Goal: Information Seeking & Learning: Learn about a topic

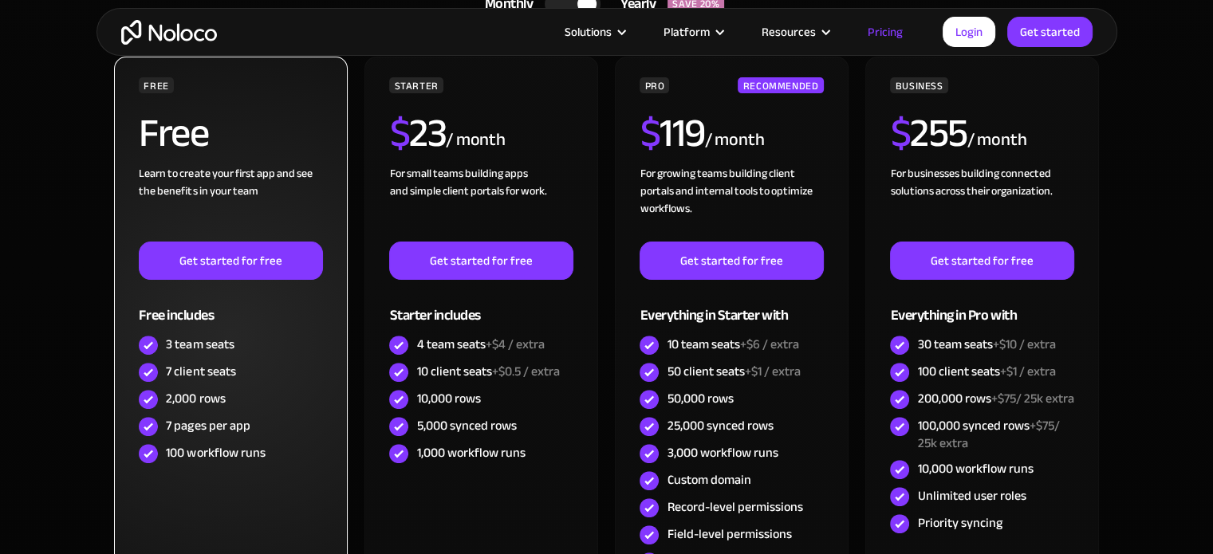
scroll to position [478, 0]
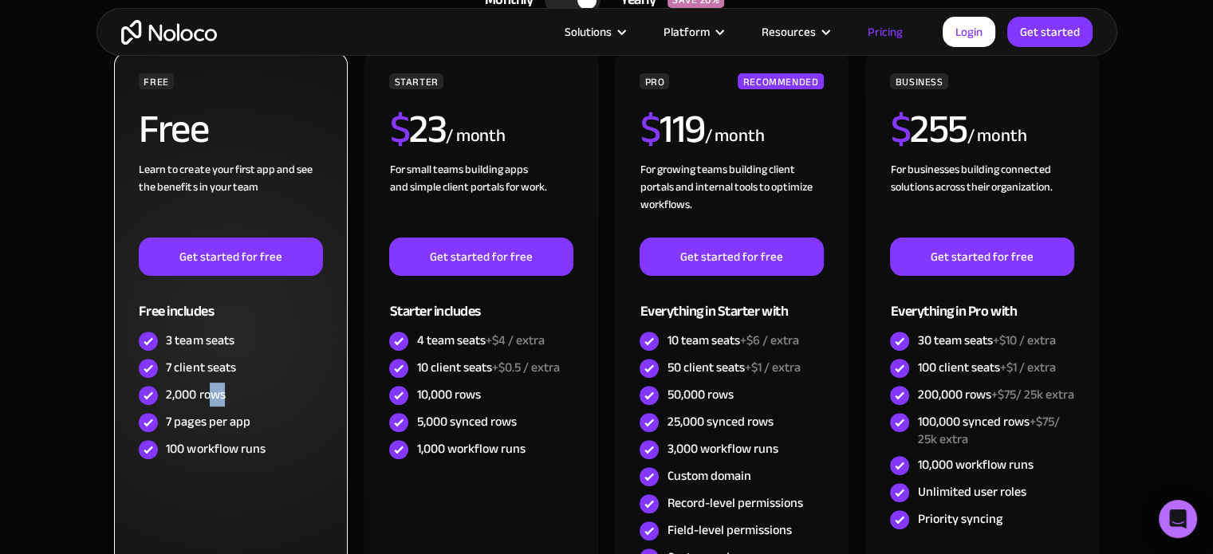
drag, startPoint x: 208, startPoint y: 391, endPoint x: 232, endPoint y: 391, distance: 23.9
click at [232, 391] on div "2,000 rows" at bounding box center [230, 395] width 183 height 27
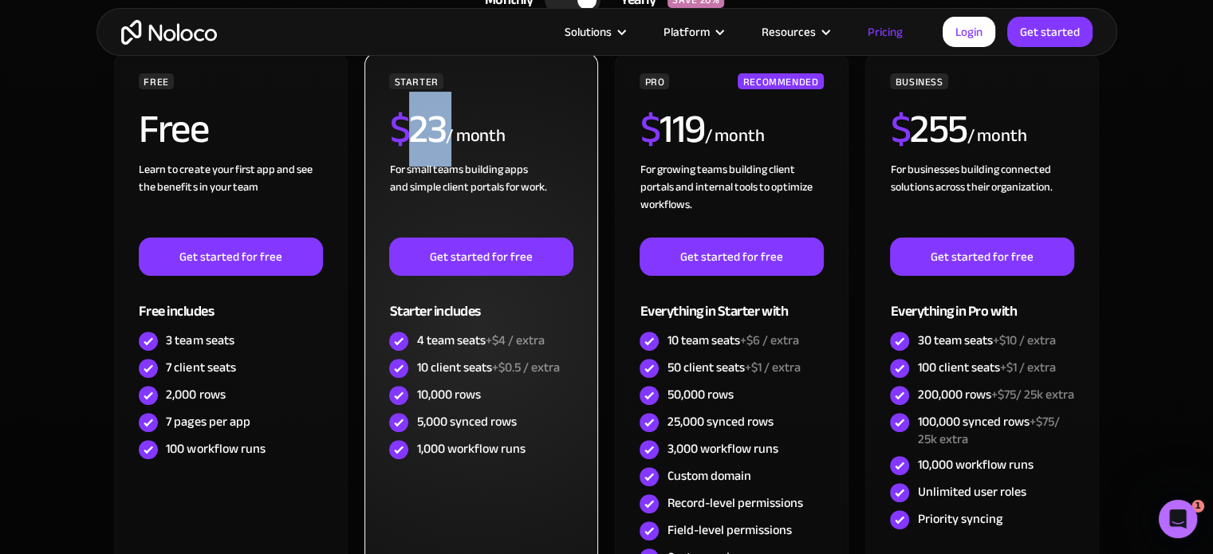
scroll to position [0, 0]
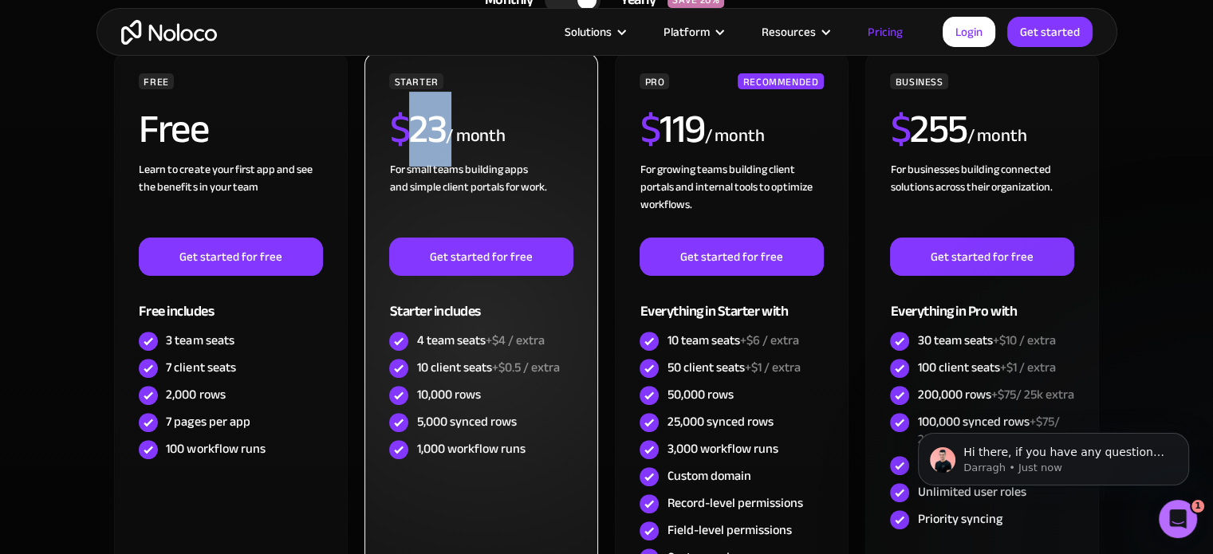
drag, startPoint x: 412, startPoint y: 117, endPoint x: 446, endPoint y: 119, distance: 34.3
click at [446, 119] on div "$ 23 / month" at bounding box center [480, 135] width 183 height 52
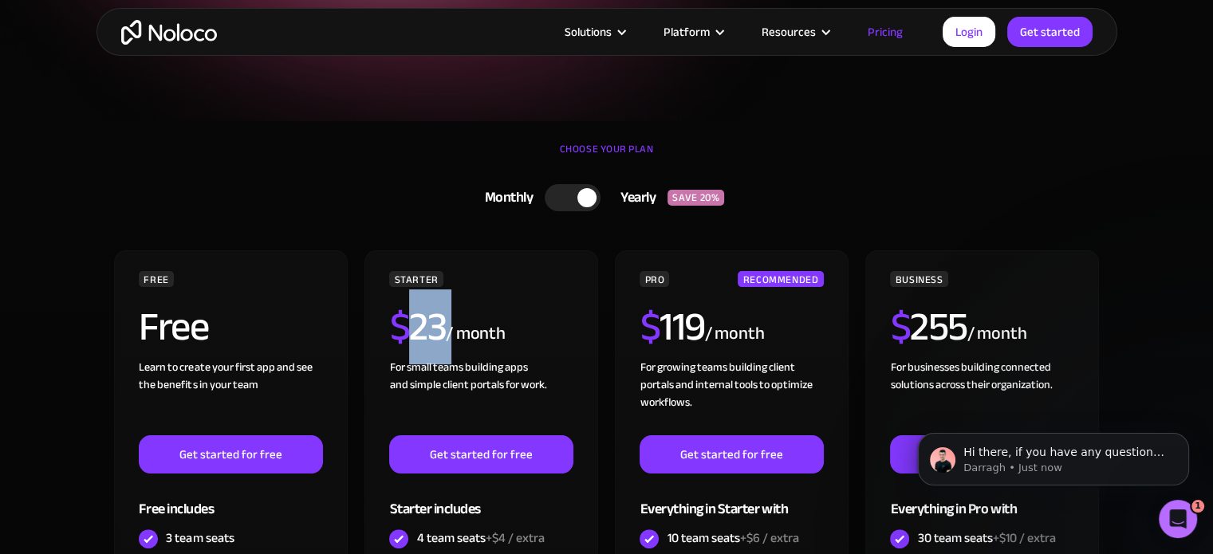
scroll to position [239, 0]
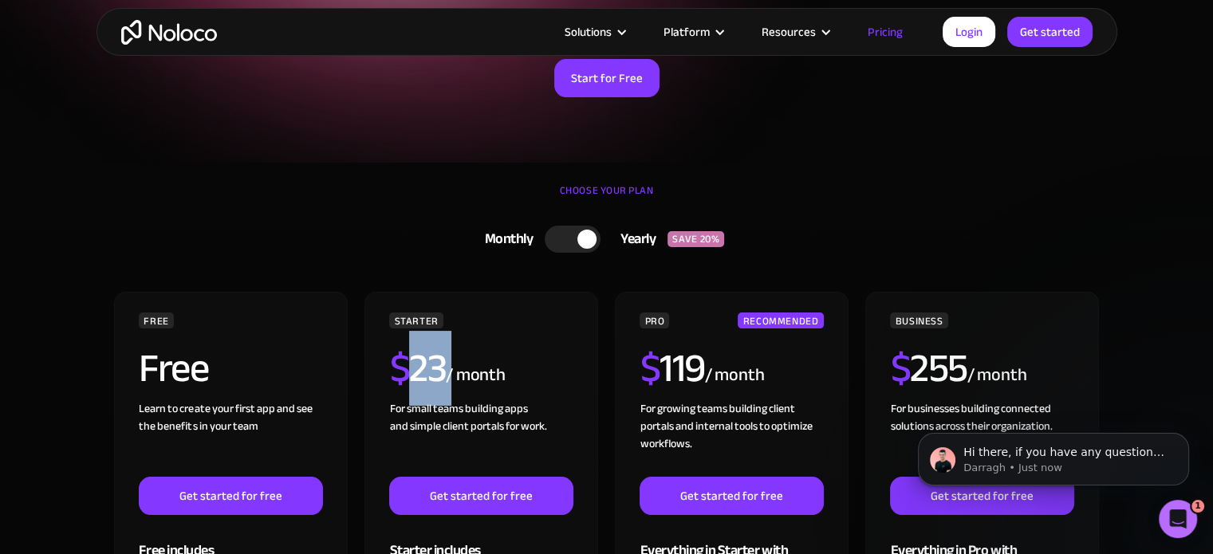
click at [572, 238] on div at bounding box center [573, 239] width 56 height 27
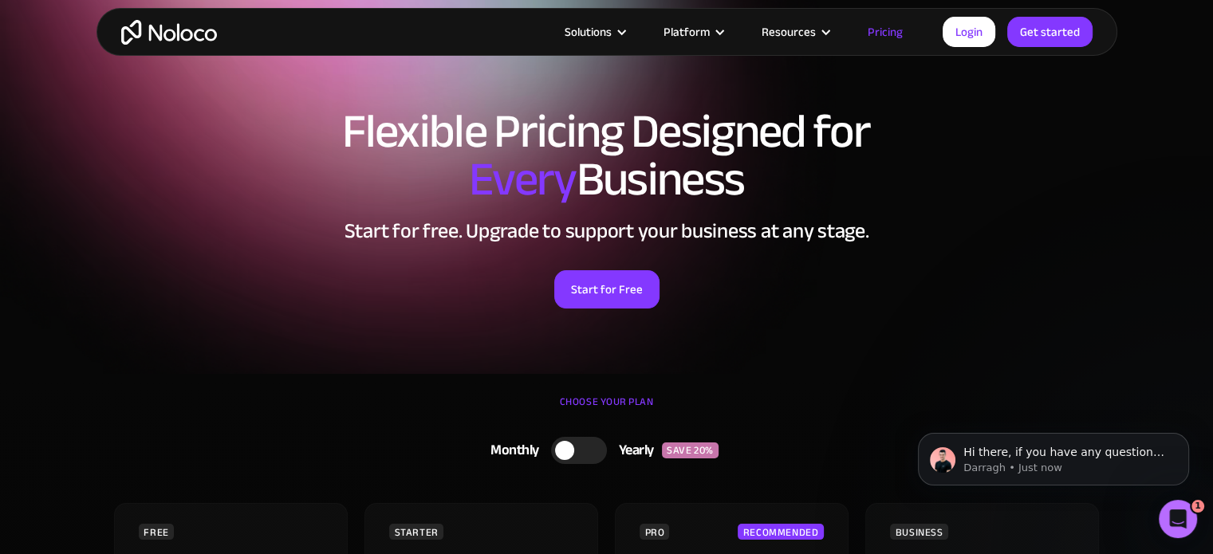
scroll to position [0, 0]
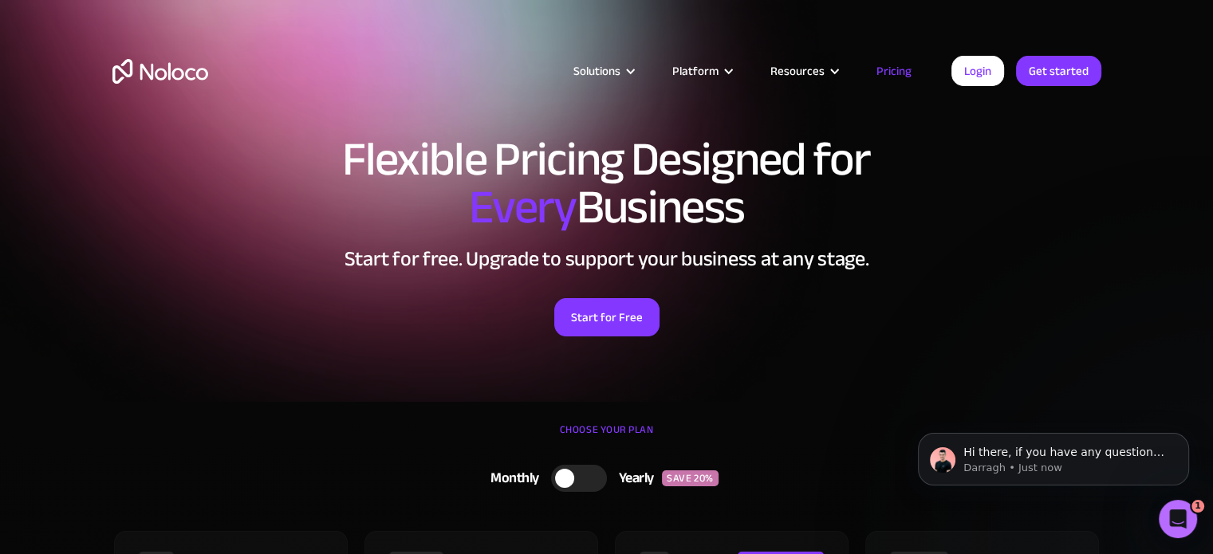
click at [181, 75] on img "home" at bounding box center [160, 71] width 96 height 25
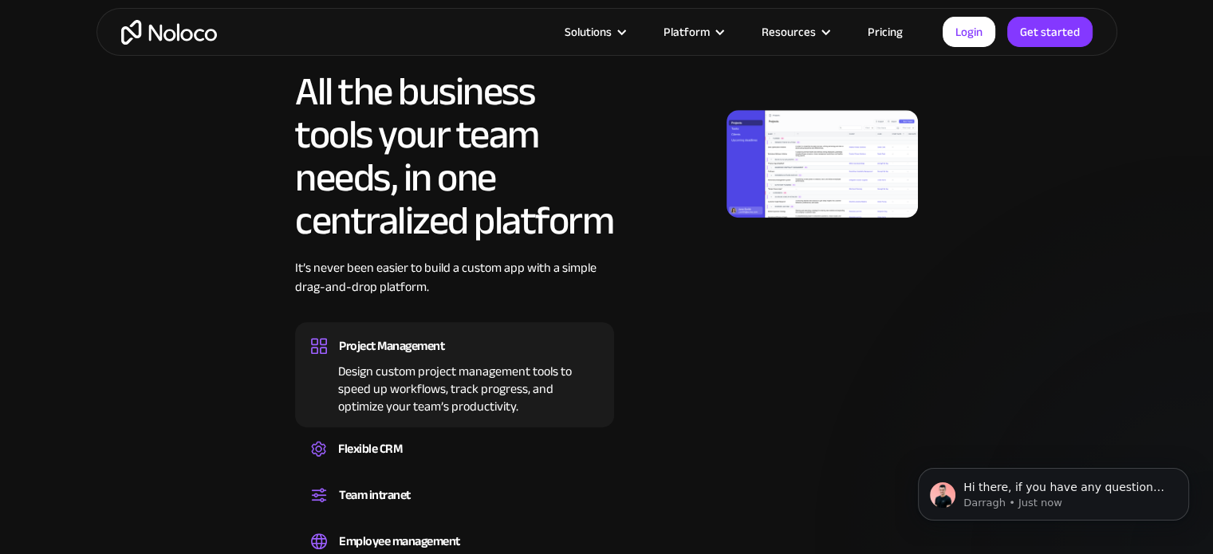
scroll to position [877, 0]
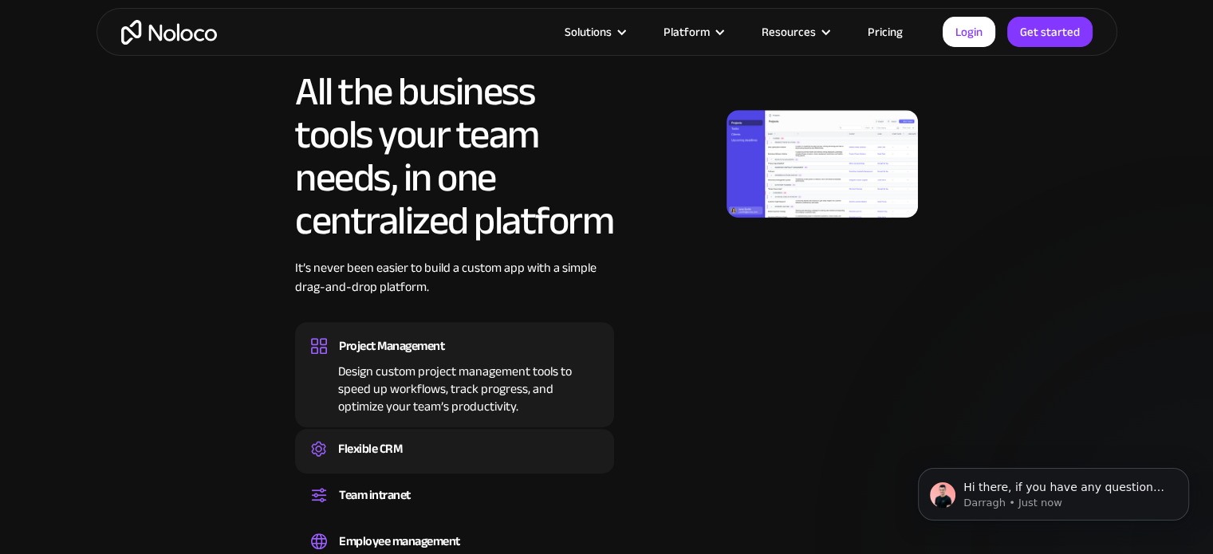
click at [370, 449] on div "Flexible CRM" at bounding box center [370, 449] width 64 height 24
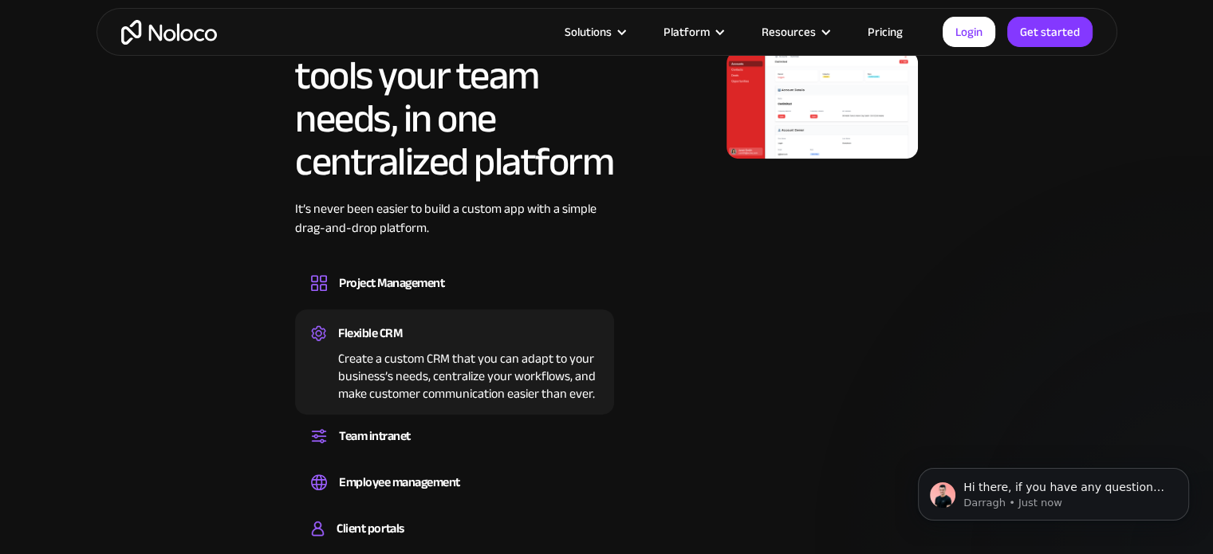
scroll to position [1116, 0]
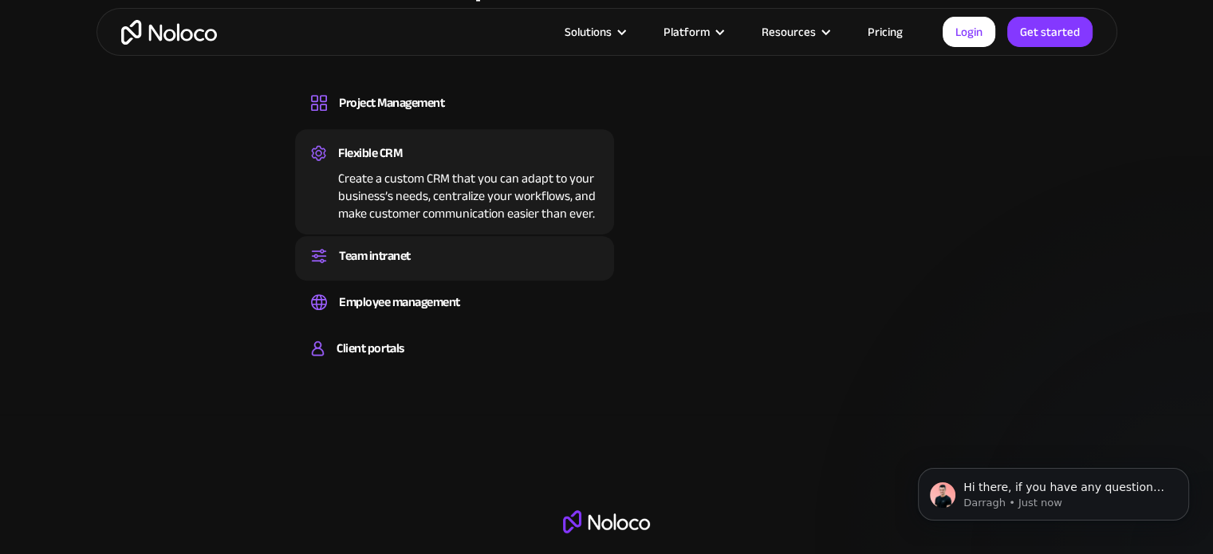
click at [454, 245] on div "Team intranet" at bounding box center [454, 256] width 287 height 24
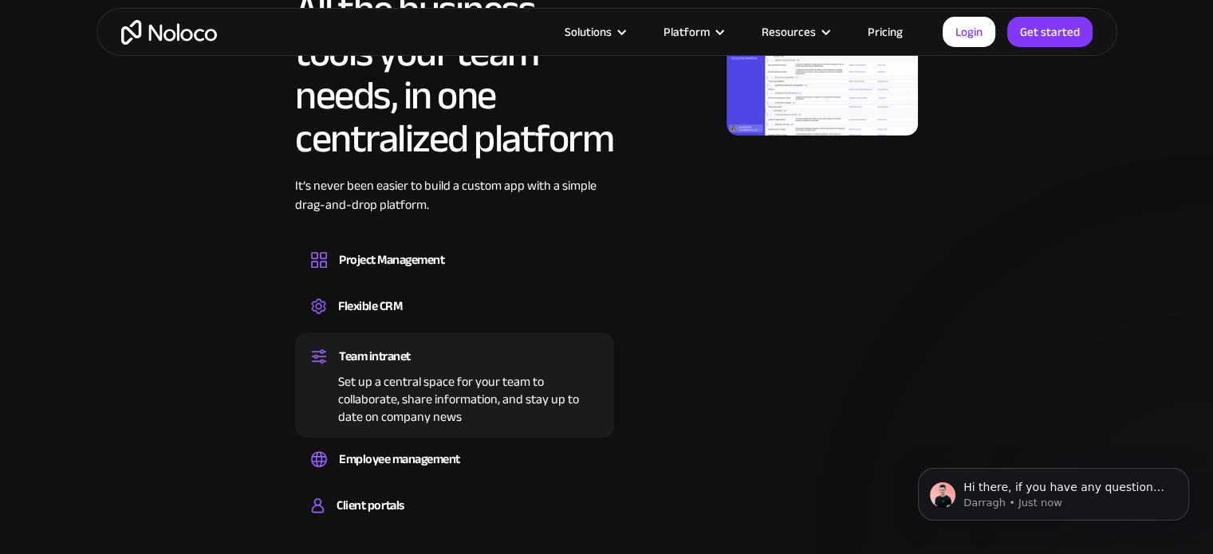
scroll to position [957, 0]
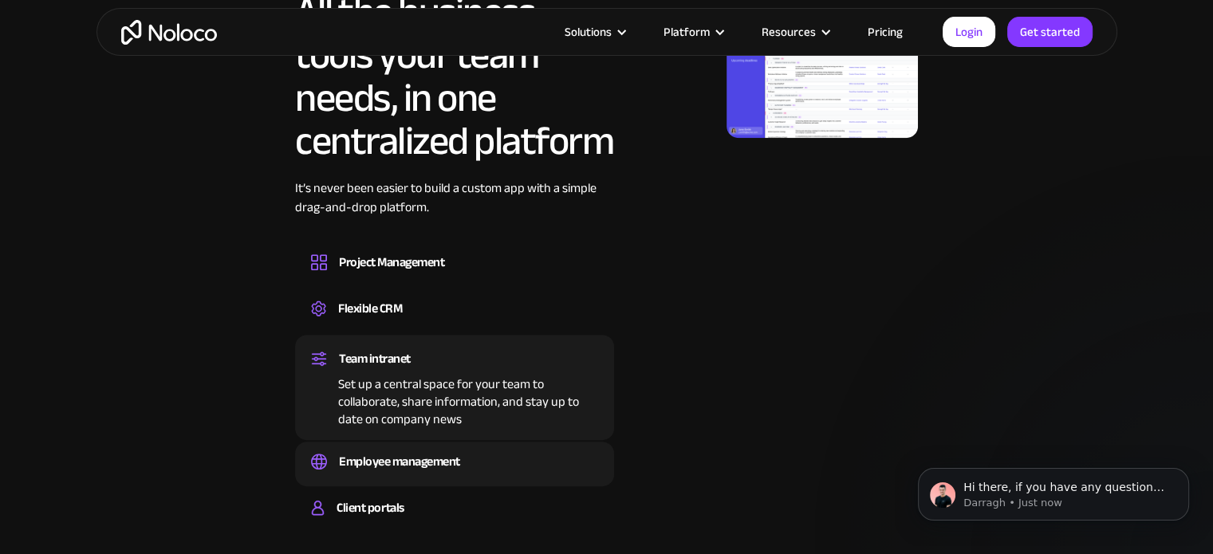
click at [440, 456] on div "Employee management" at bounding box center [399, 462] width 121 height 24
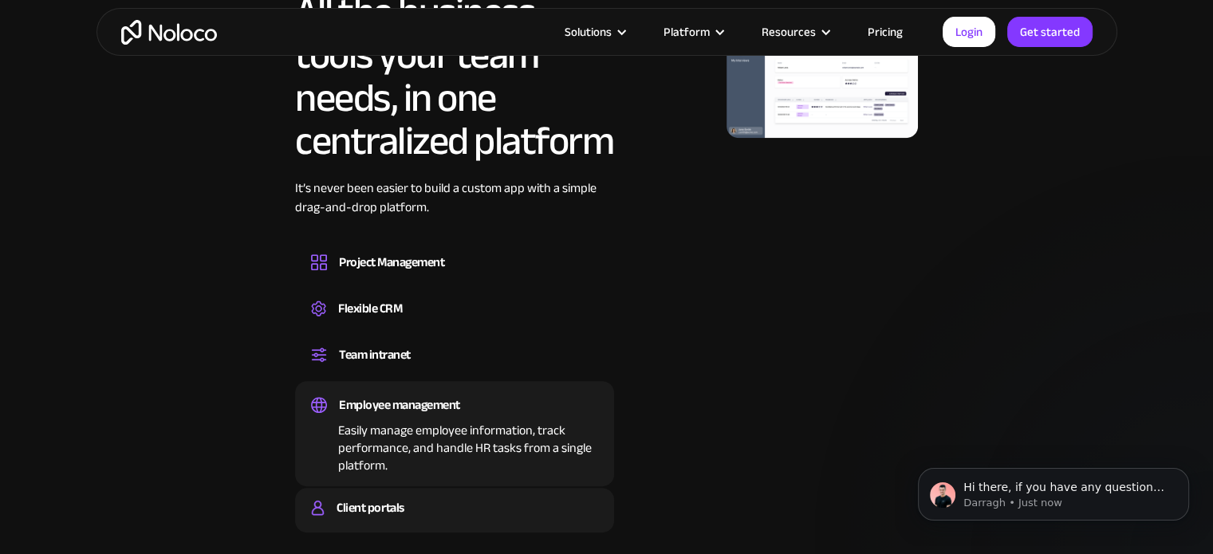
drag, startPoint x: 395, startPoint y: 498, endPoint x: 399, endPoint y: 463, distance: 35.3
click at [395, 498] on div "Client portals" at bounding box center [369, 508] width 67 height 24
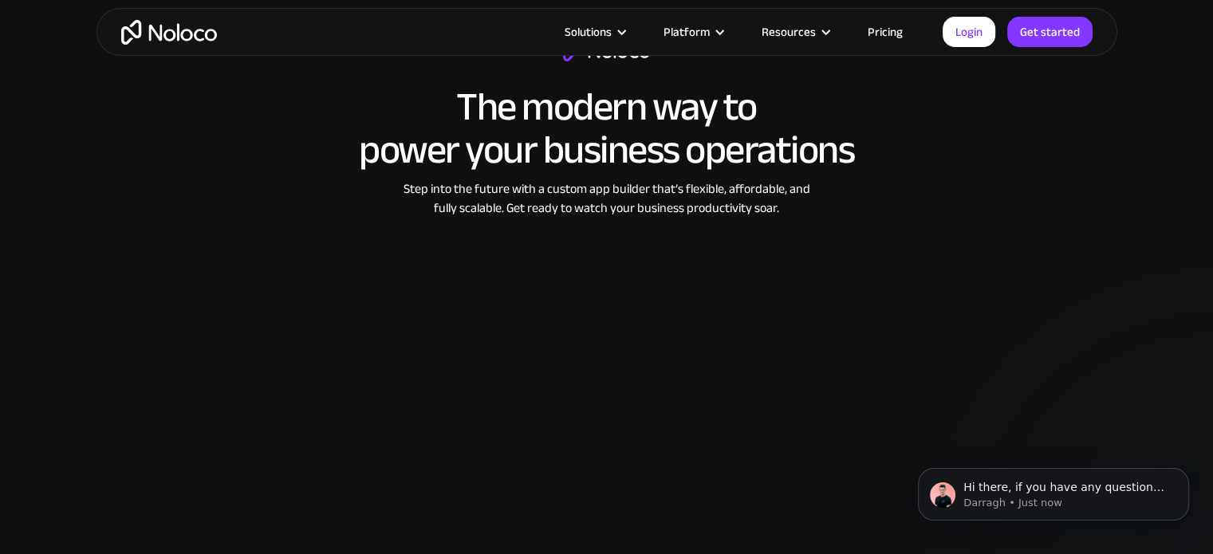
scroll to position [1595, 0]
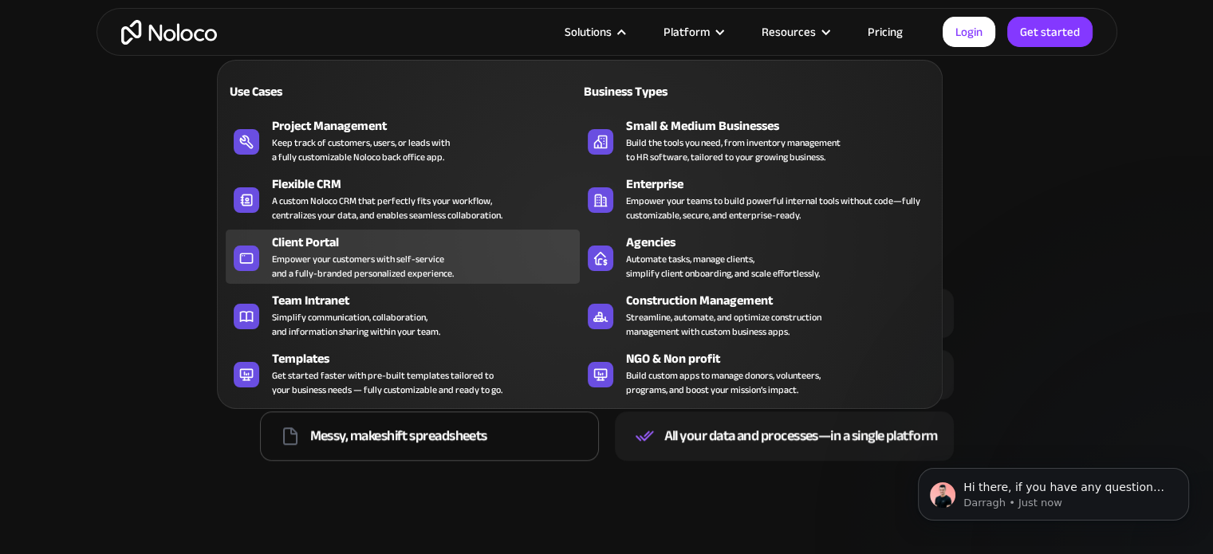
click at [309, 262] on div "Empower your customers with self-service and a fully-branded personalized exper…" at bounding box center [363, 266] width 182 height 29
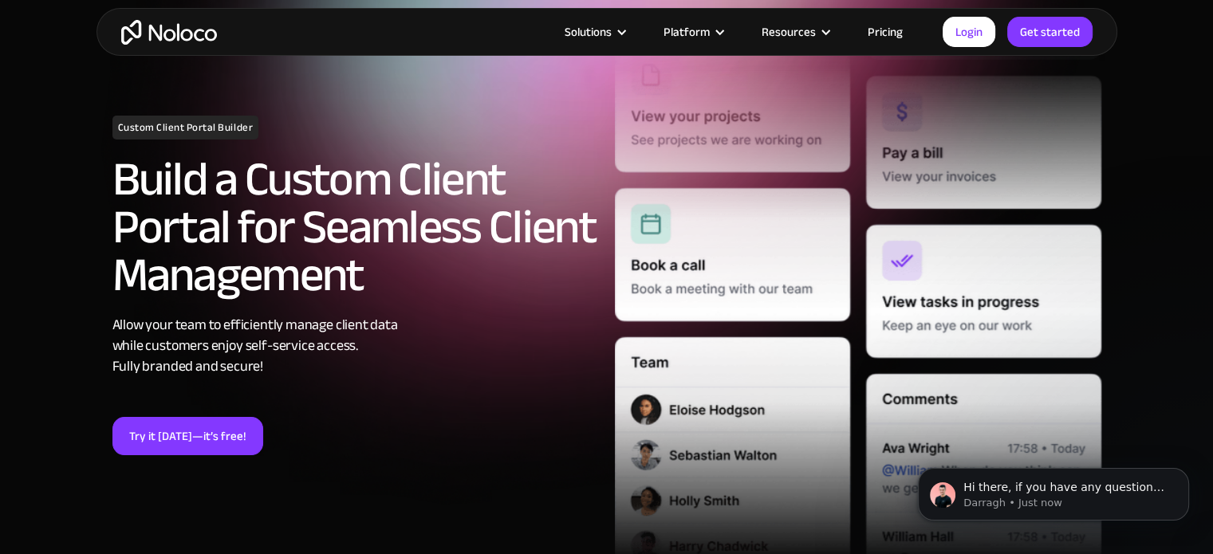
scroll to position [159, 0]
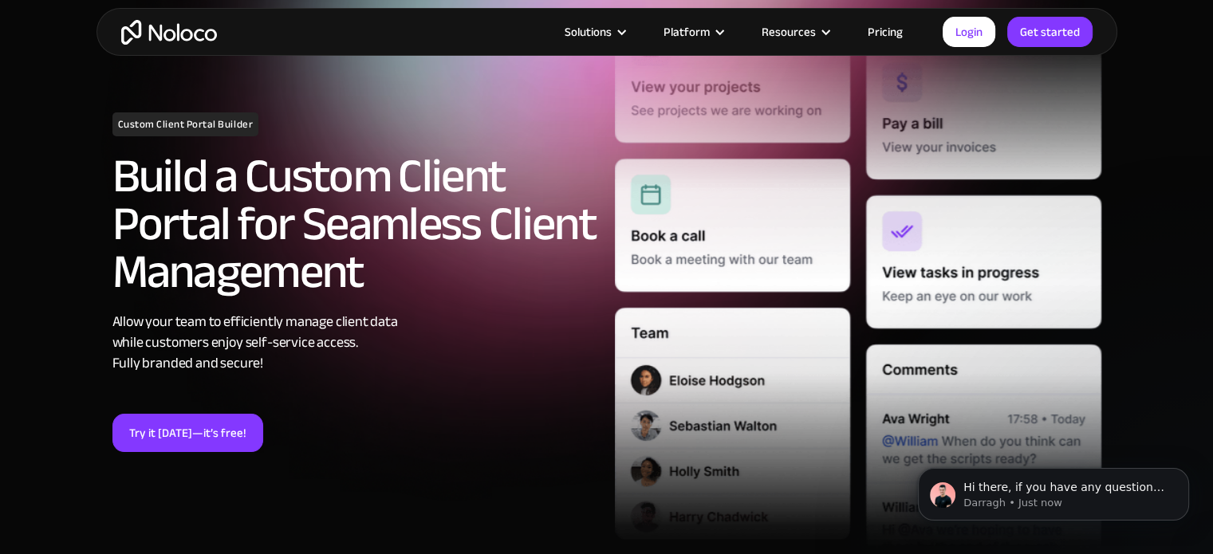
click at [1174, 228] on section "Custom Client Portal Builder Build a Custom Client Portal for Seamless Client M…" at bounding box center [606, 286] width 1213 height 891
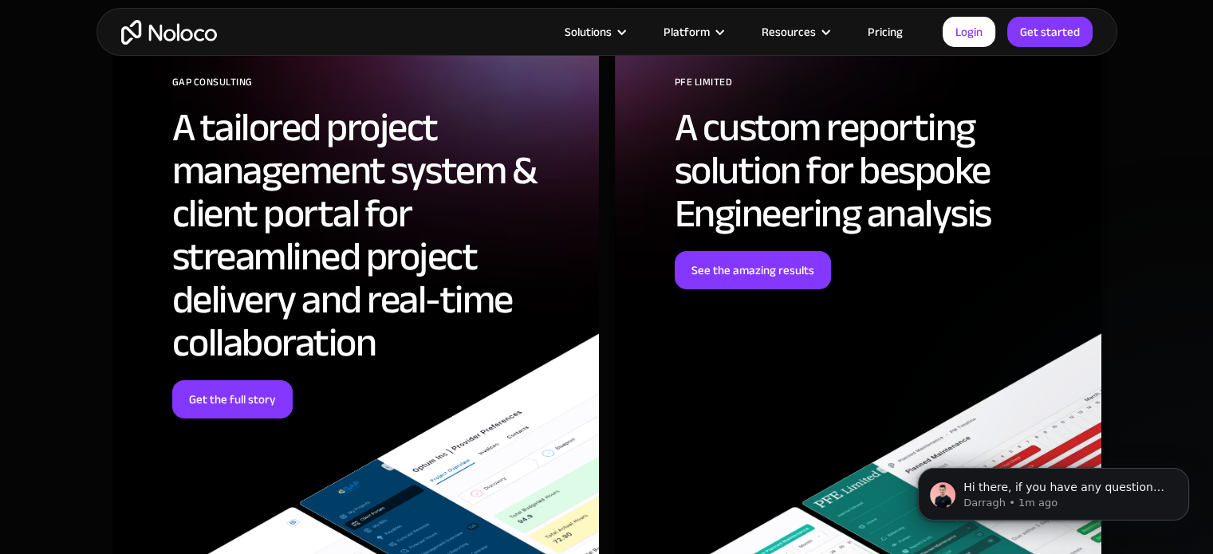
scroll to position [5262, 0]
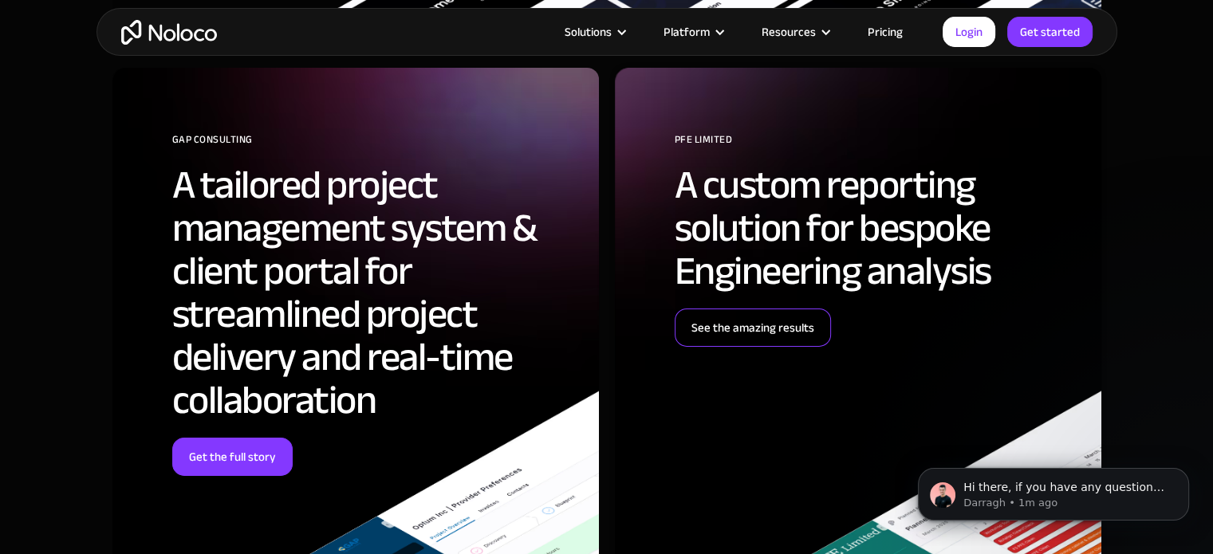
click at [732, 332] on link "See the amazing results" at bounding box center [752, 328] width 156 height 38
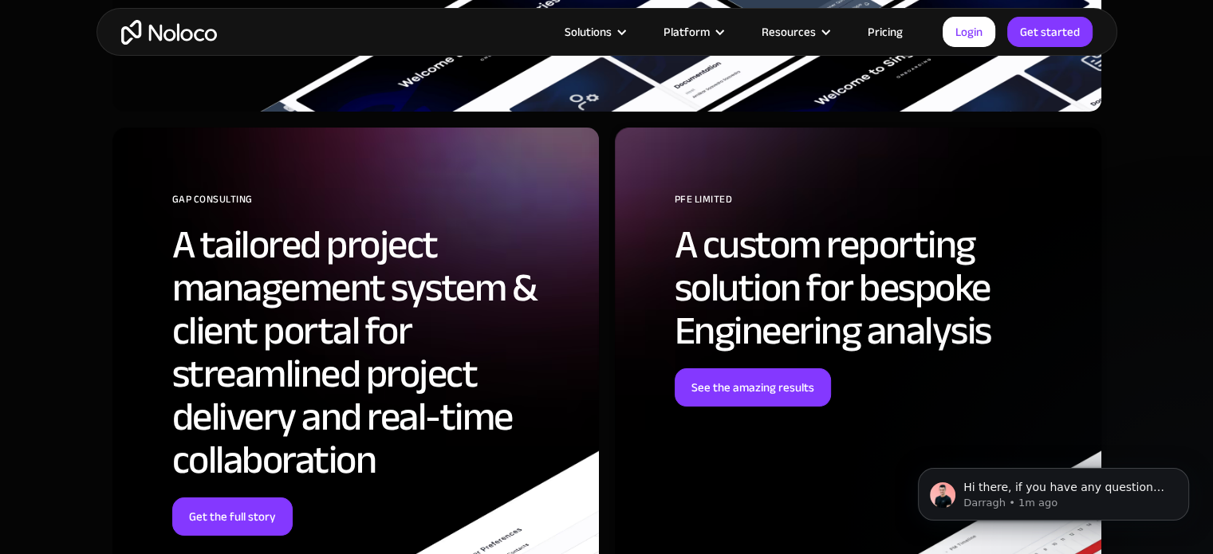
scroll to position [5960, 0]
